Goal: Task Accomplishment & Management: Manage account settings

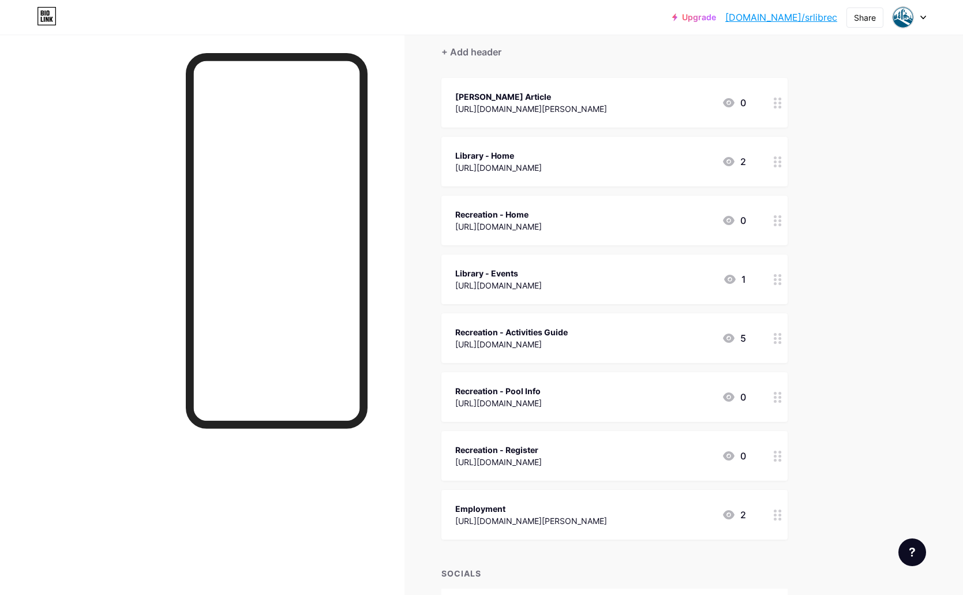
scroll to position [181, 0]
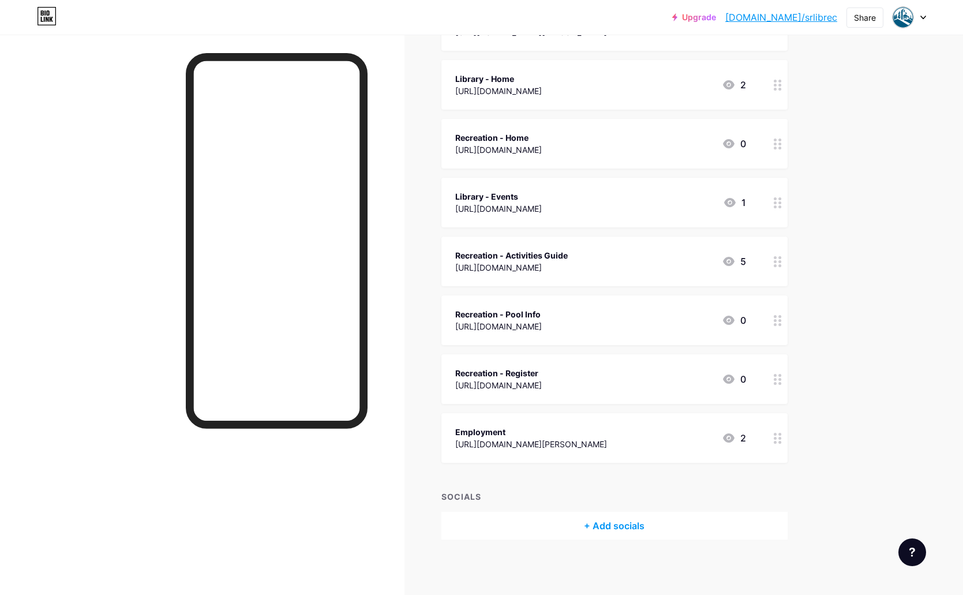
click at [564, 512] on div "+ Add socials" at bounding box center [614, 526] width 346 height 28
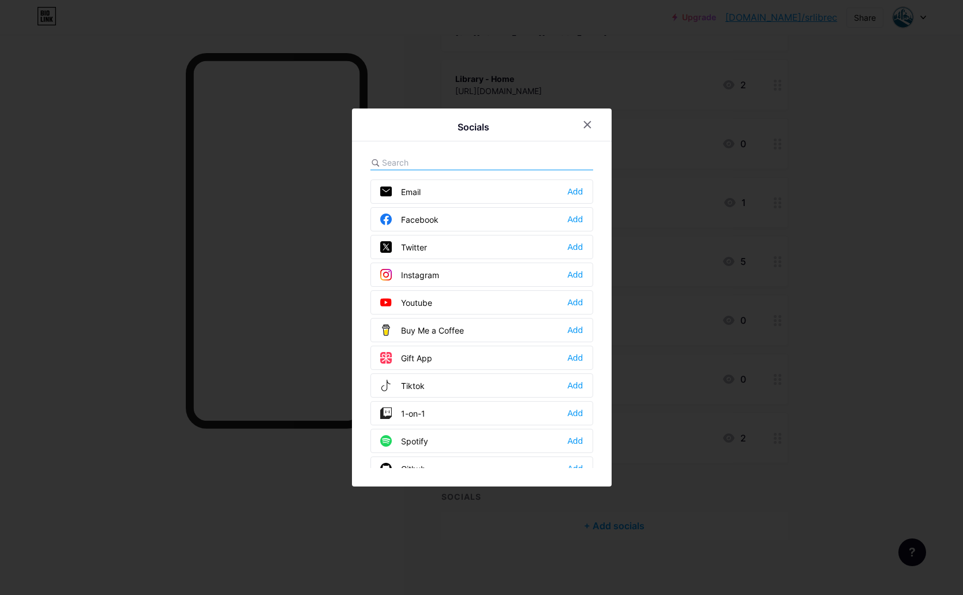
click at [436, 273] on div "Instagram" at bounding box center [409, 275] width 59 height 12
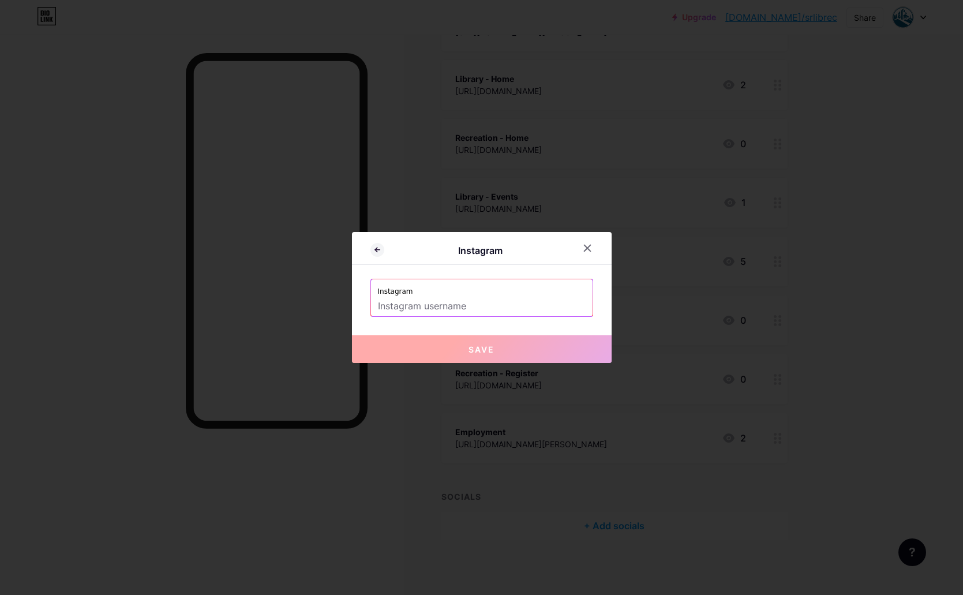
click at [458, 301] on input "text" at bounding box center [482, 307] width 208 height 20
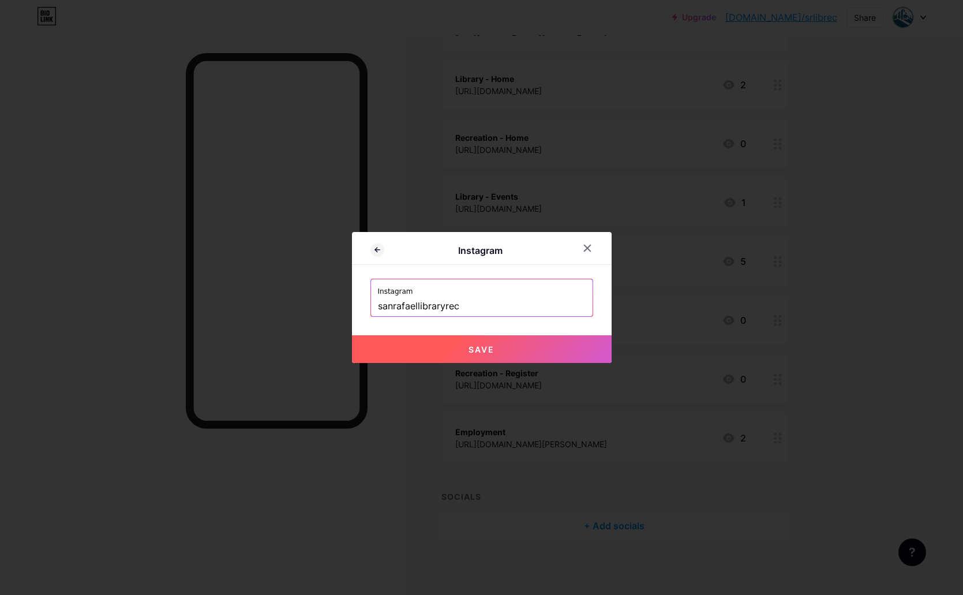
click at [524, 347] on button "Save" at bounding box center [482, 349] width 260 height 28
type input "[URL][DOMAIN_NAME]"
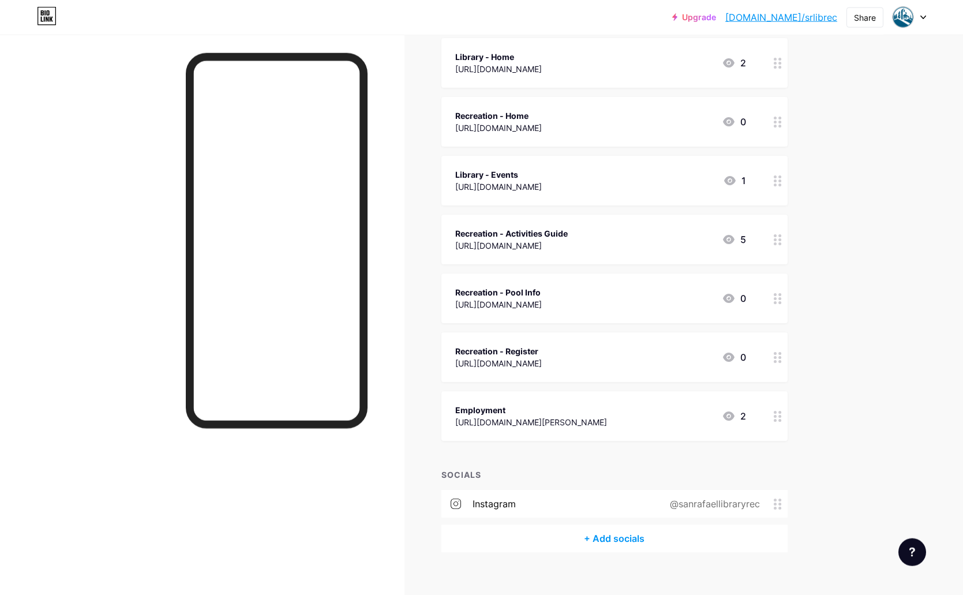
scroll to position [215, 0]
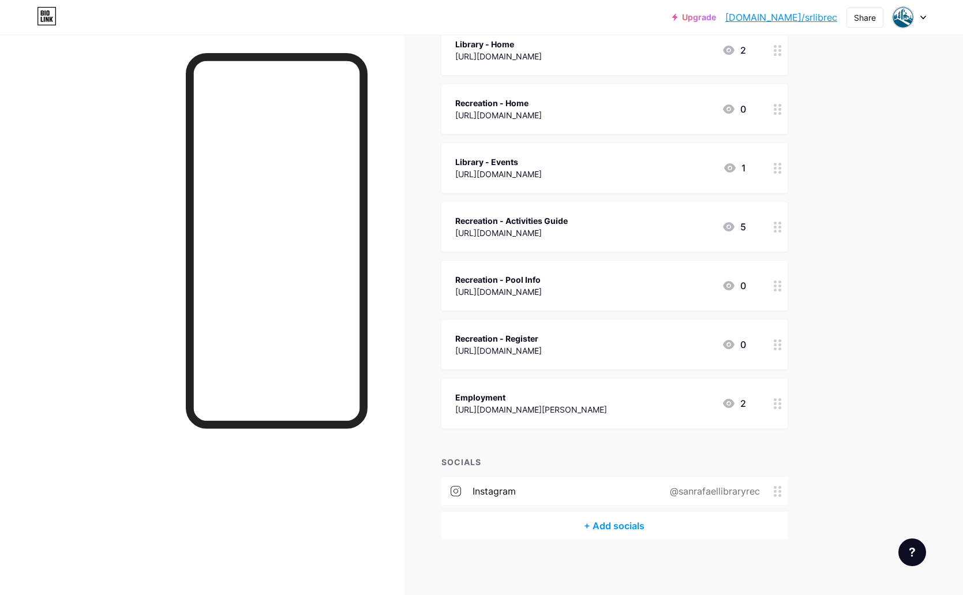
click at [564, 522] on div "+ Add socials" at bounding box center [614, 526] width 346 height 28
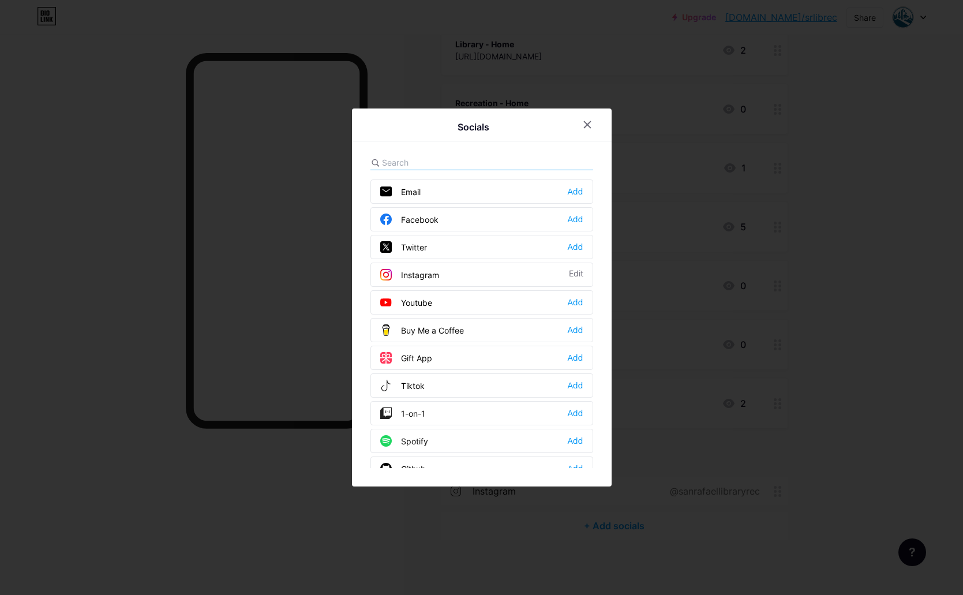
click at [418, 224] on div "Facebook" at bounding box center [409, 219] width 58 height 12
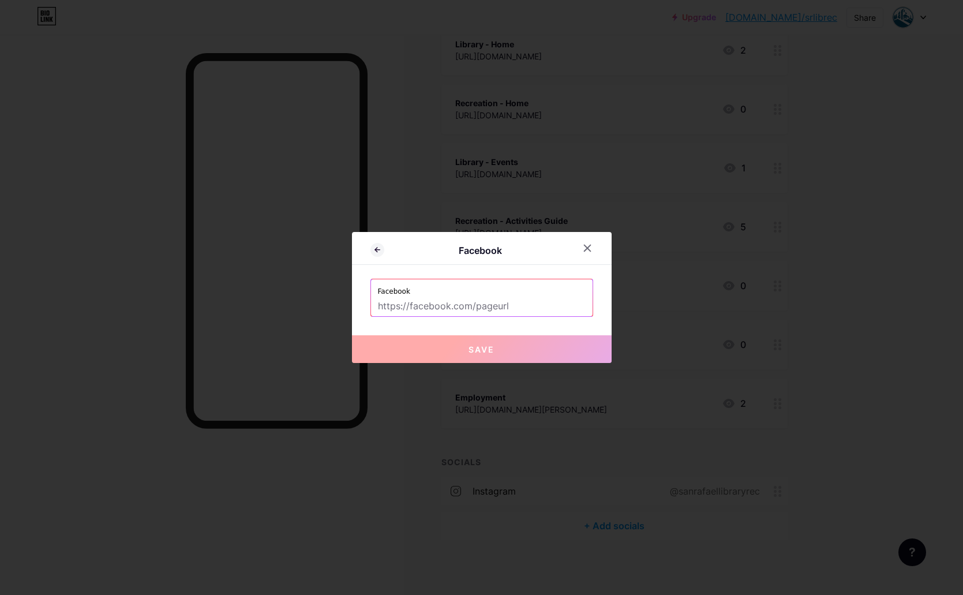
click at [511, 297] on input "text" at bounding box center [482, 307] width 208 height 20
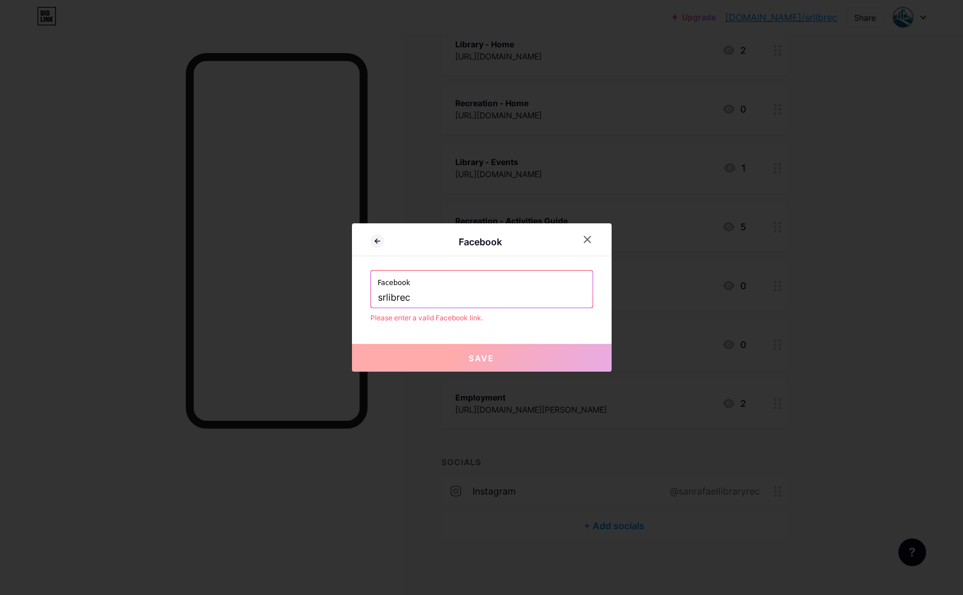
click at [469, 354] on button "Save" at bounding box center [482, 358] width 260 height 28
drag, startPoint x: 447, startPoint y: 281, endPoint x: 433, endPoint y: 295, distance: 19.6
click at [434, 294] on div "Facebook srlibrec" at bounding box center [482, 289] width 222 height 37
drag, startPoint x: 428, startPoint y: 303, endPoint x: 353, endPoint y: 295, distance: 75.4
click at [378, 293] on input "srlibrec" at bounding box center [482, 298] width 208 height 20
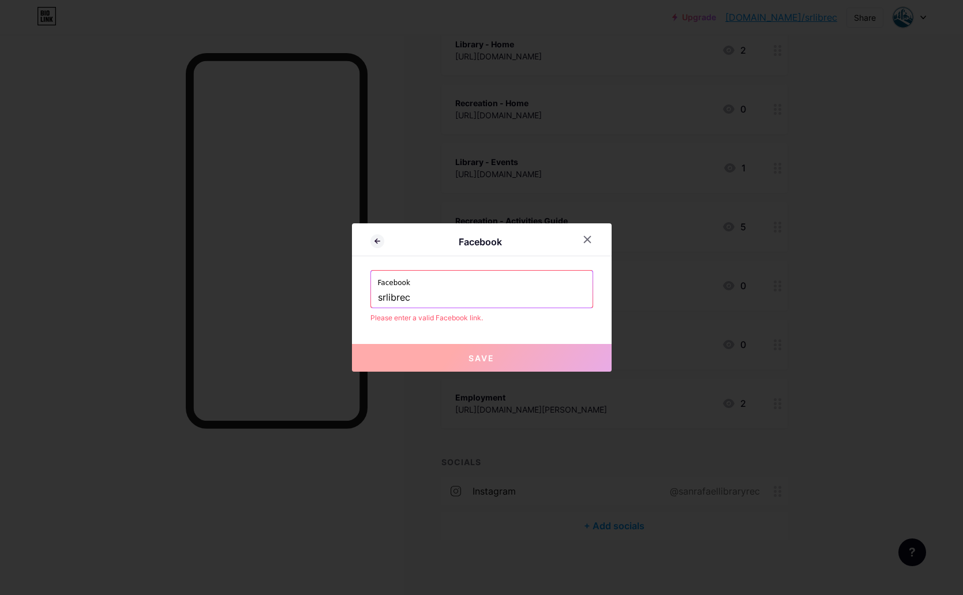
paste input "[URL][DOMAIN_NAME]"
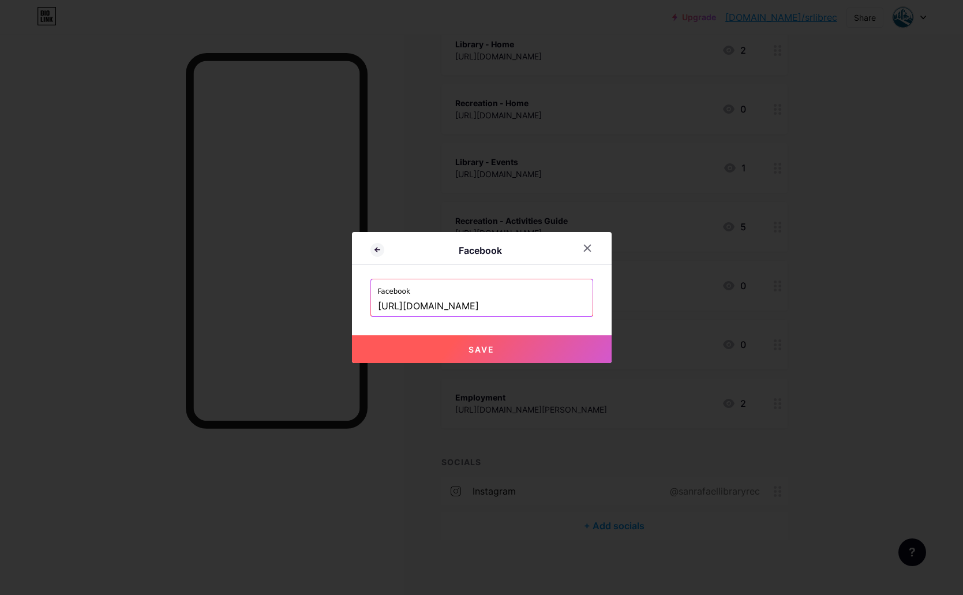
type input "[URL][DOMAIN_NAME]"
click at [464, 341] on button "Save" at bounding box center [482, 349] width 260 height 28
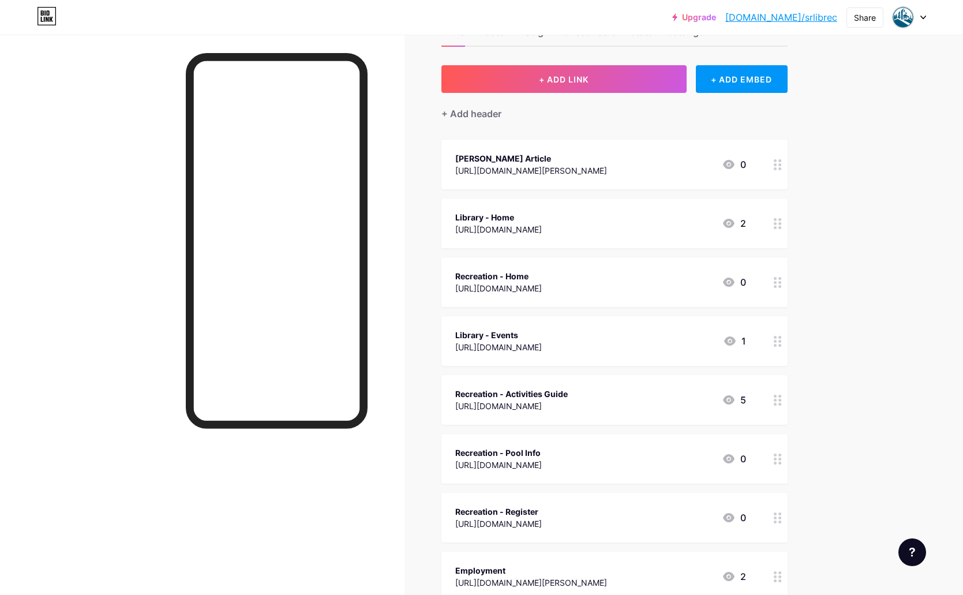
scroll to position [0, 0]
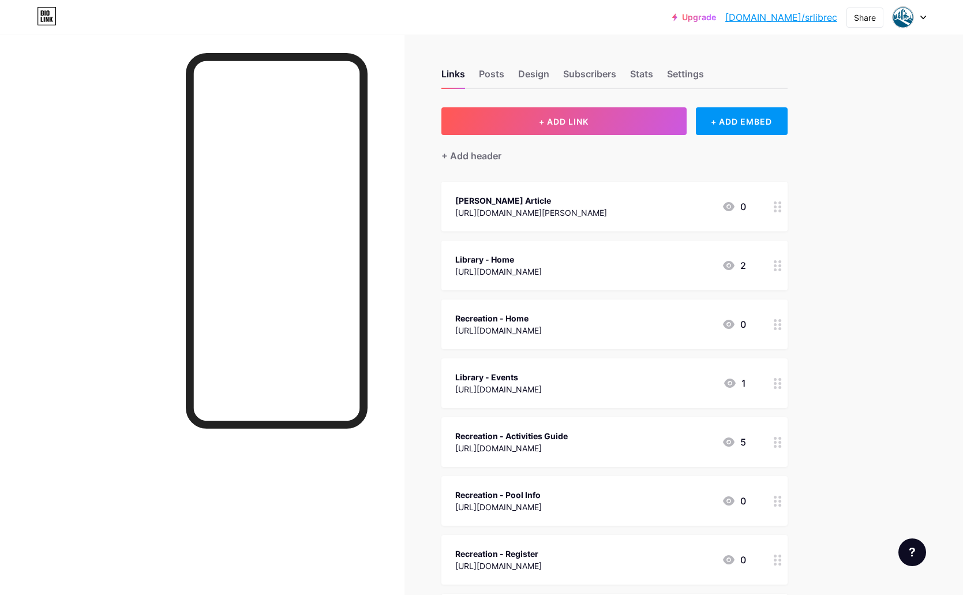
click at [564, 18] on div at bounding box center [909, 17] width 33 height 21
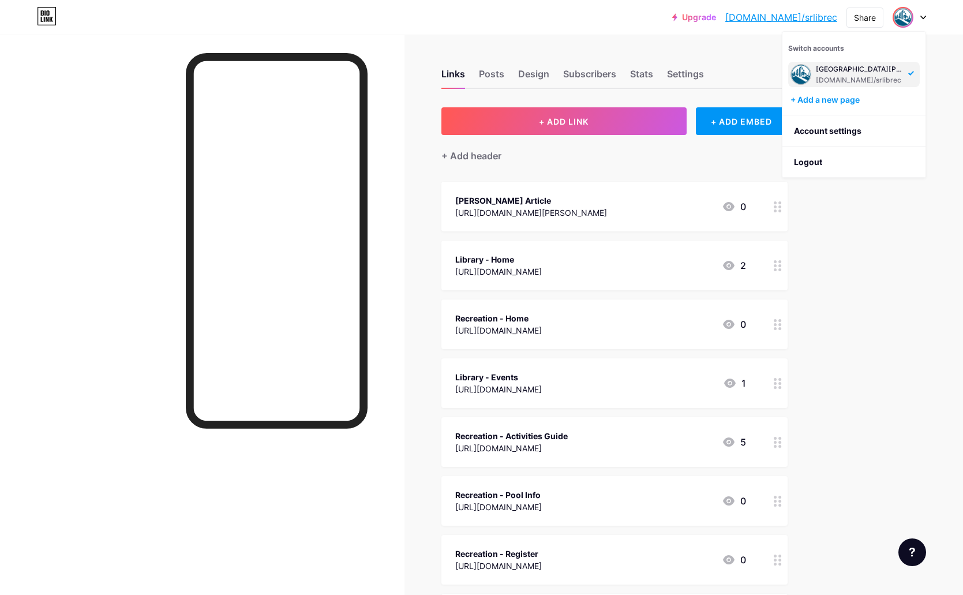
click at [564, 265] on div "Upgrade [DOMAIN_NAME]/srlibr... [DOMAIN_NAME]/srlibrec Share Switch accounts [G…" at bounding box center [481, 423] width 963 height 847
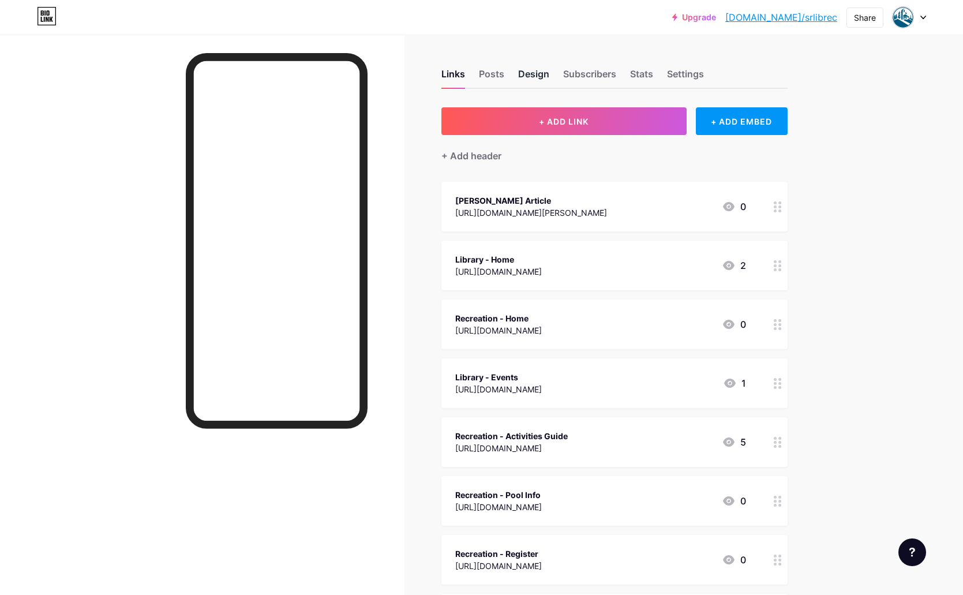
click at [539, 76] on div "Design" at bounding box center [533, 77] width 31 height 21
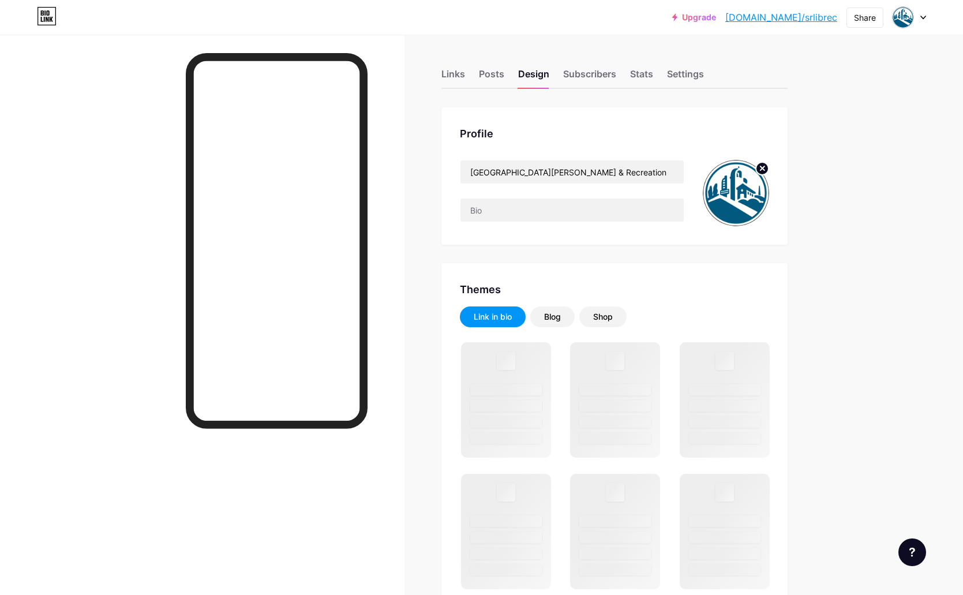
click at [564, 173] on img at bounding box center [736, 193] width 66 height 66
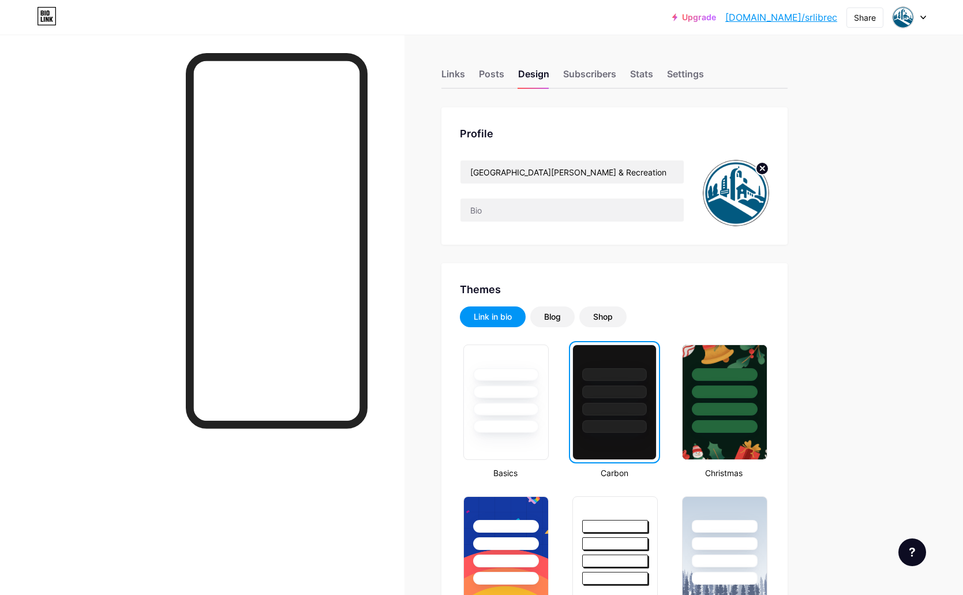
click at [564, 167] on circle at bounding box center [762, 168] width 13 height 13
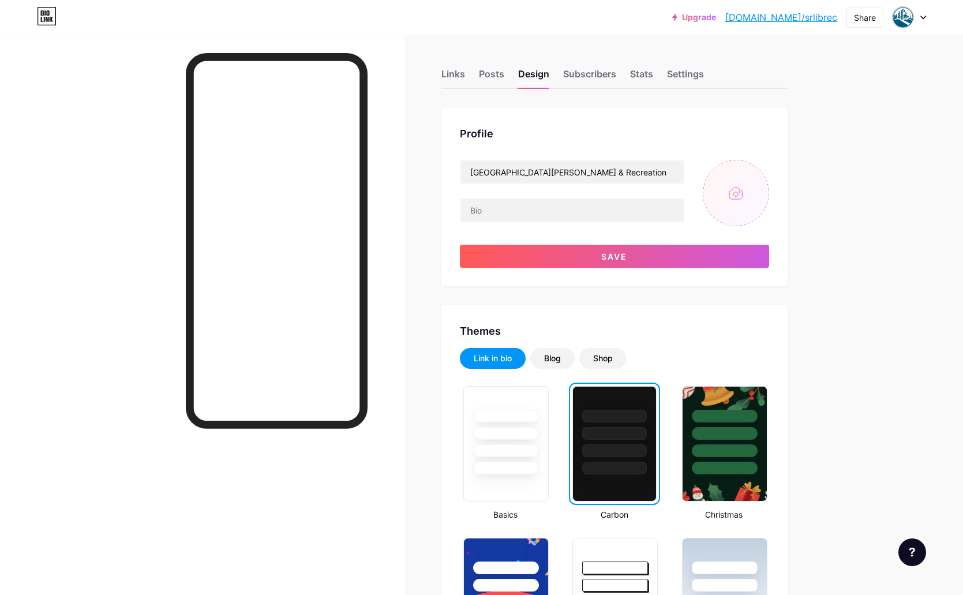
click at [564, 181] on input "file" at bounding box center [736, 193] width 66 height 66
type input "C:\fakepath\San-[PERSON_NAME]-Library-&-Rec---Seal.png"
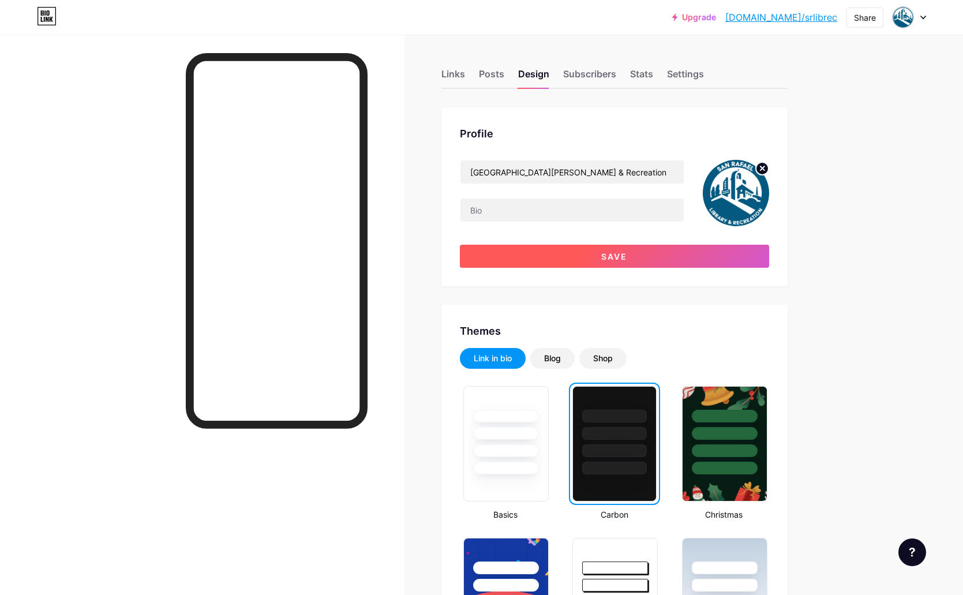
click at [564, 254] on button "Save" at bounding box center [614, 256] width 309 height 23
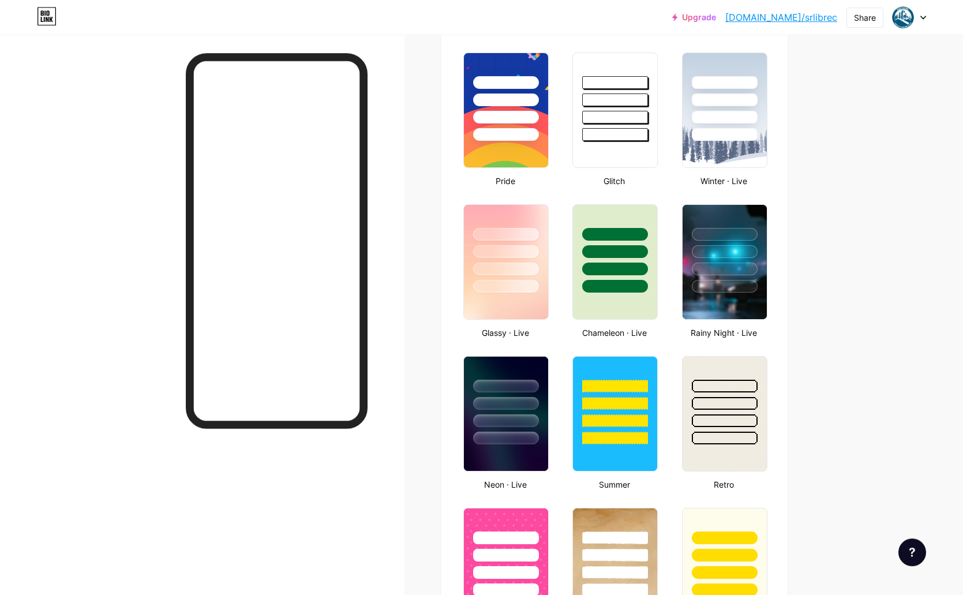
scroll to position [415, 0]
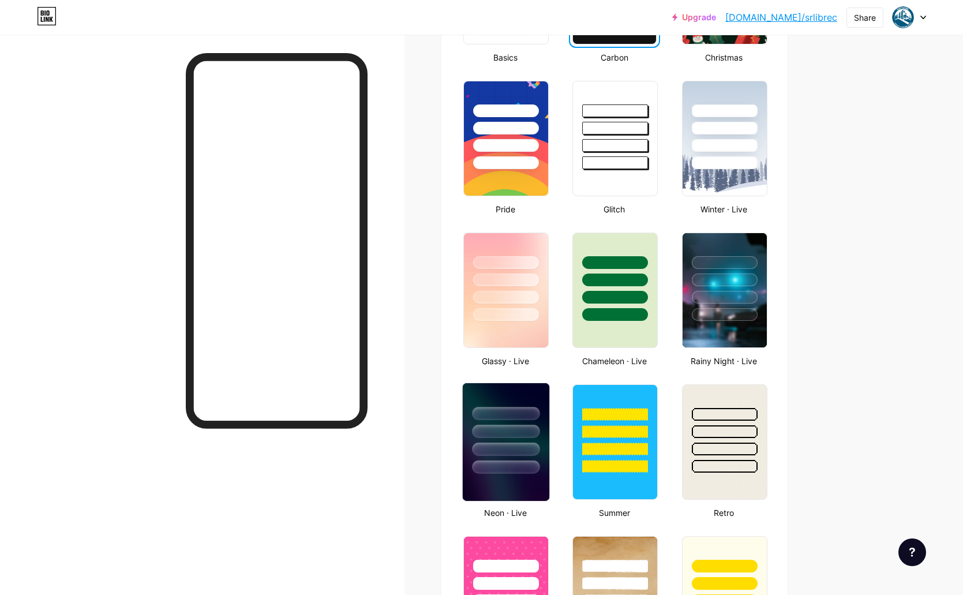
click at [533, 391] on div at bounding box center [506, 428] width 87 height 91
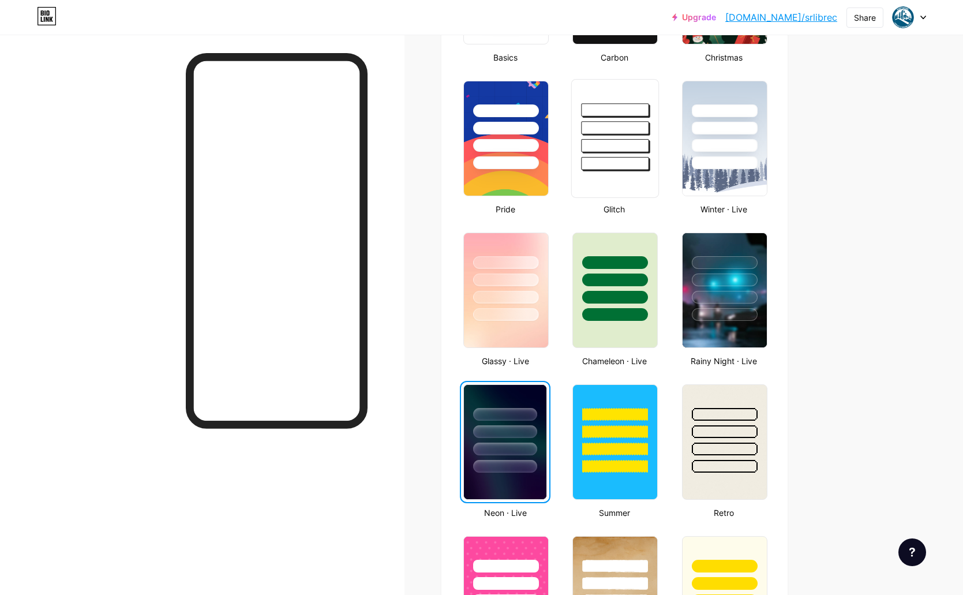
scroll to position [208, 0]
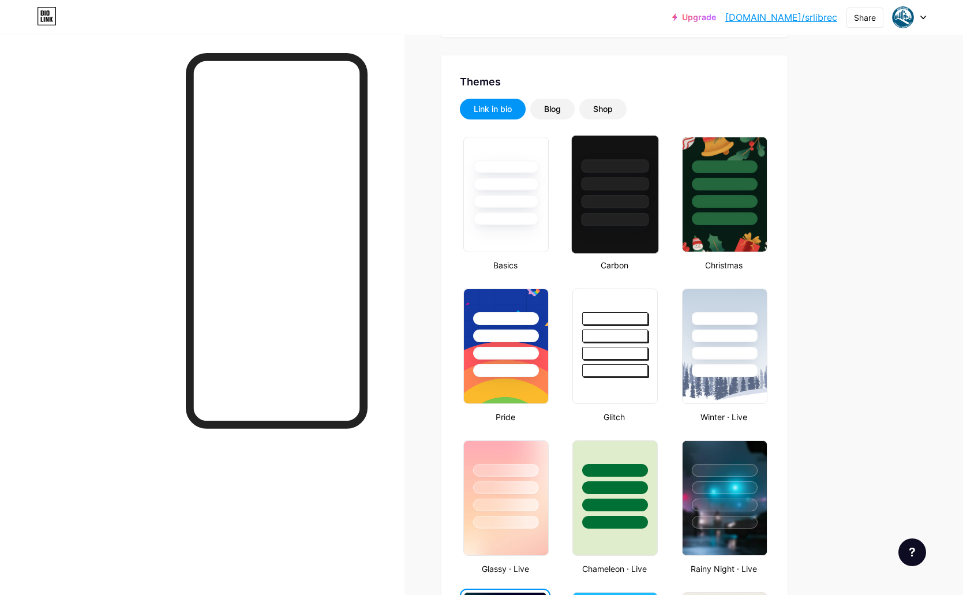
click at [564, 204] on div at bounding box center [616, 201] width 68 height 13
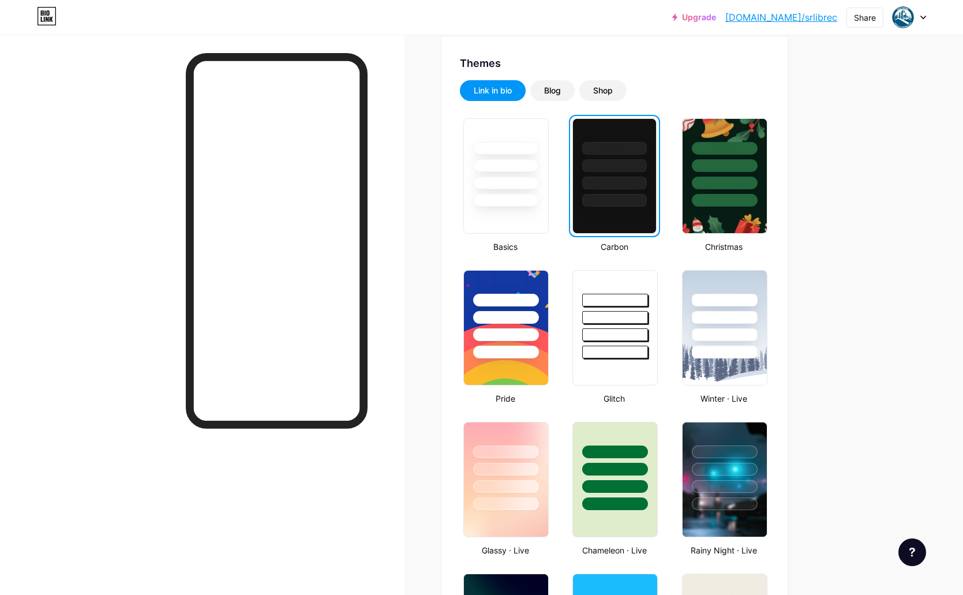
scroll to position [0, 0]
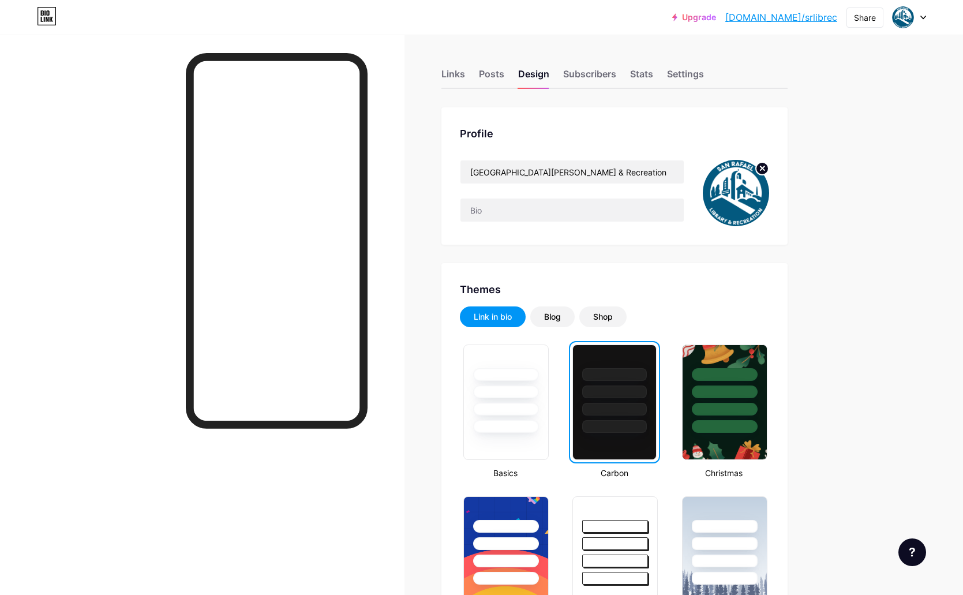
click at [564, 17] on link "[DOMAIN_NAME]/srlibrec" at bounding box center [781, 17] width 112 height 14
